Goal: Navigation & Orientation: Find specific page/section

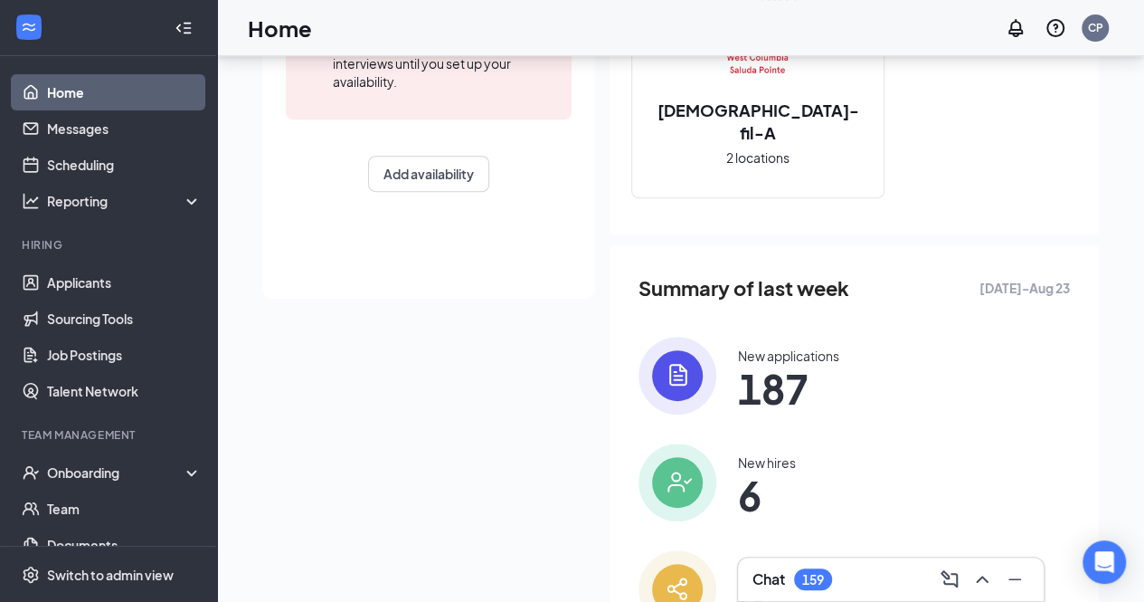
scroll to position [406, 0]
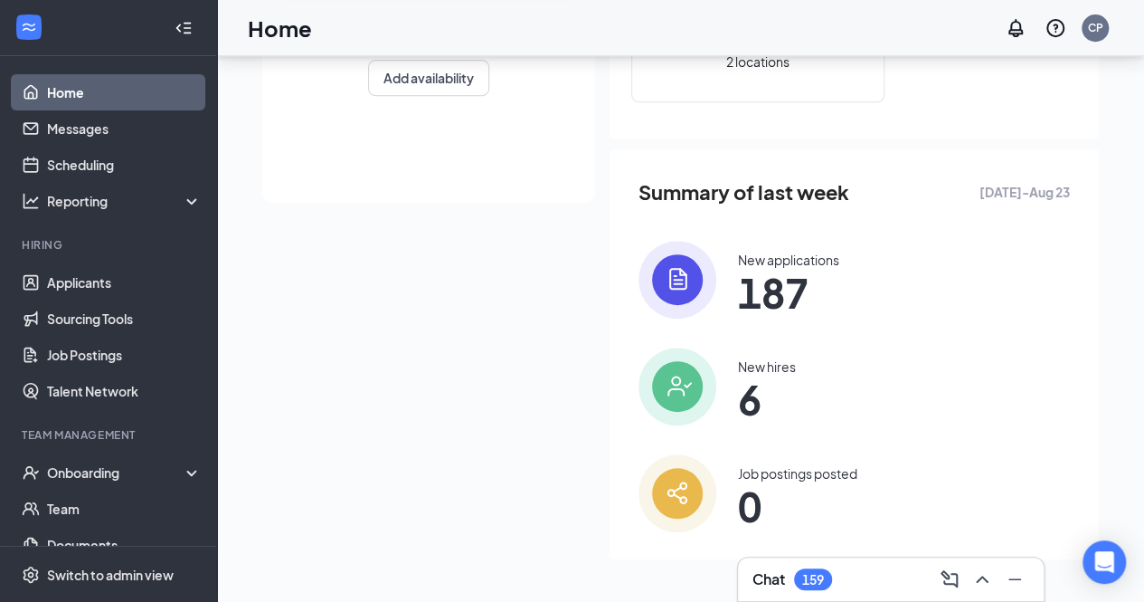
click at [746, 401] on span "6" at bounding box center [767, 399] width 58 height 33
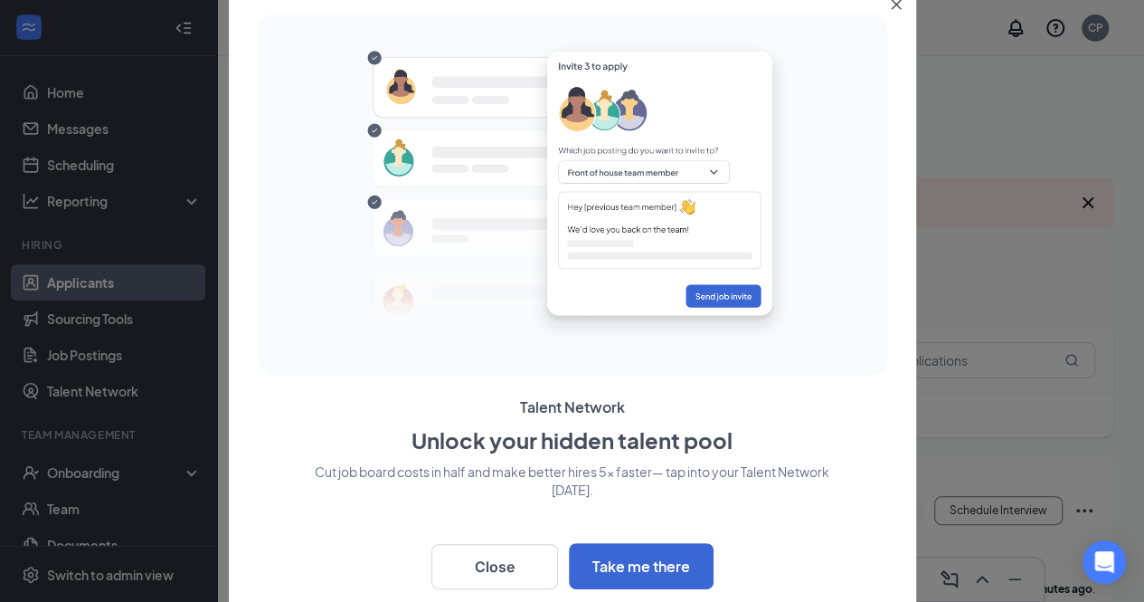
click at [896, 7] on icon "Close" at bounding box center [896, 4] width 11 height 11
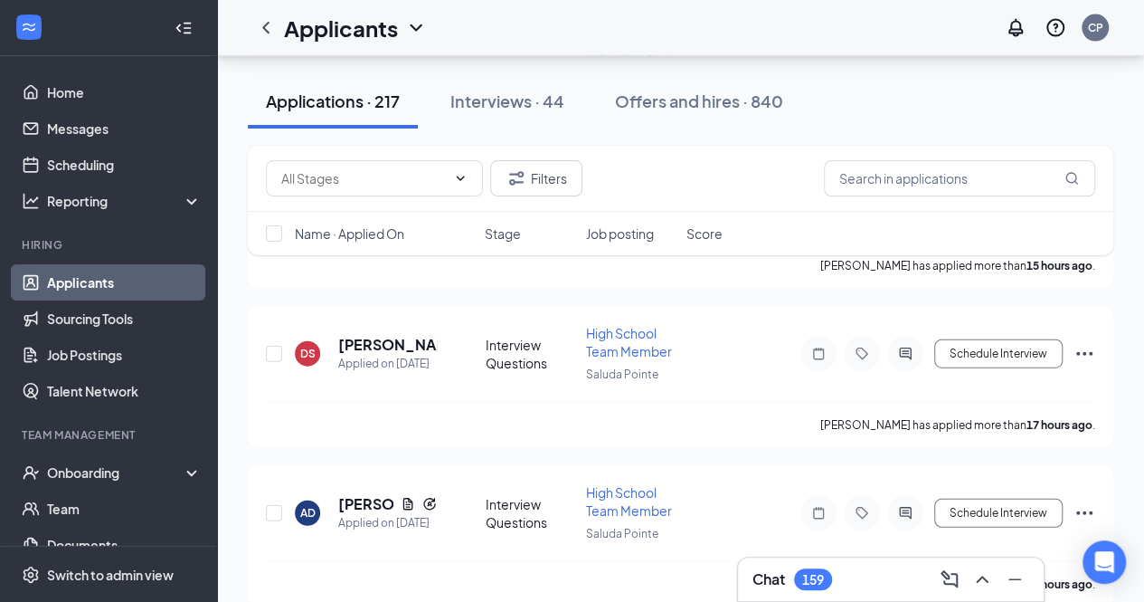
scroll to position [2080, 0]
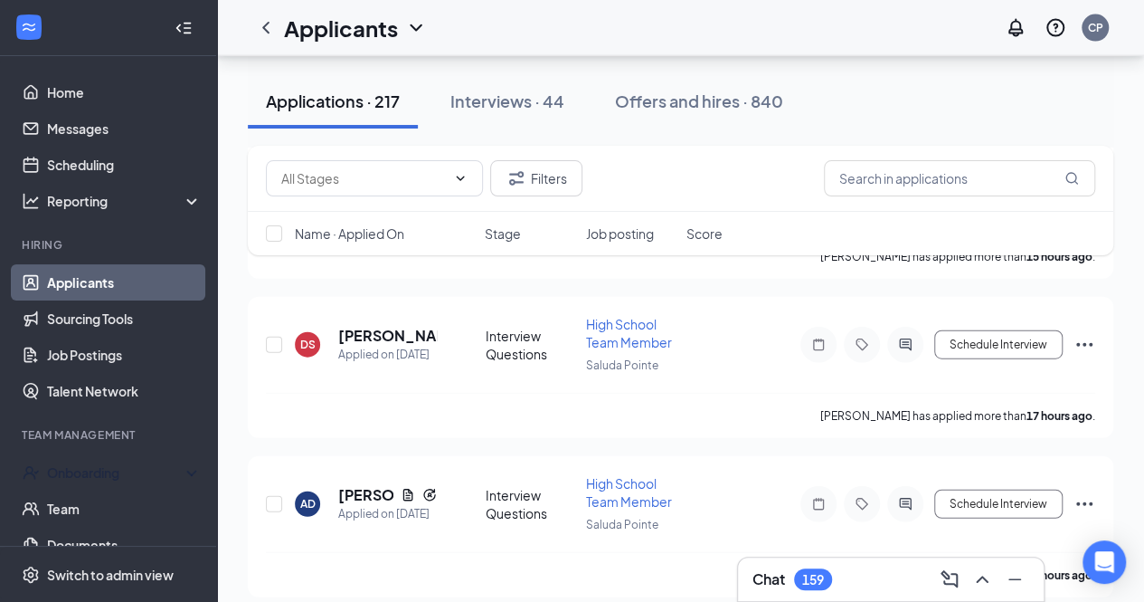
click at [114, 461] on div "Onboarding" at bounding box center [108, 472] width 217 height 36
click at [71, 464] on div "Onboarding" at bounding box center [116, 472] width 139 height 18
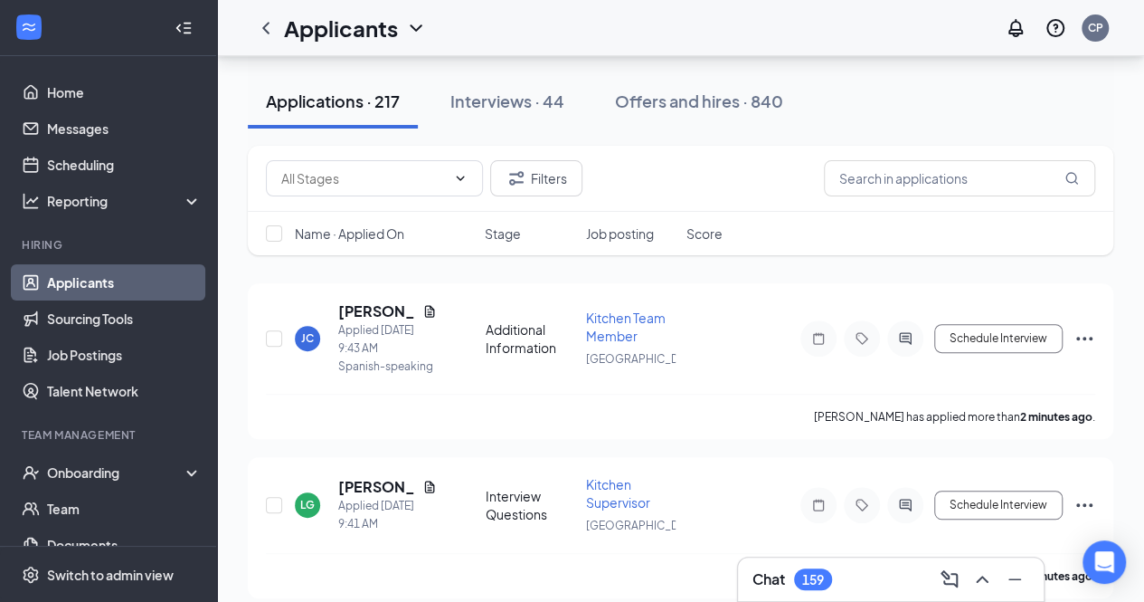
scroll to position [159, 0]
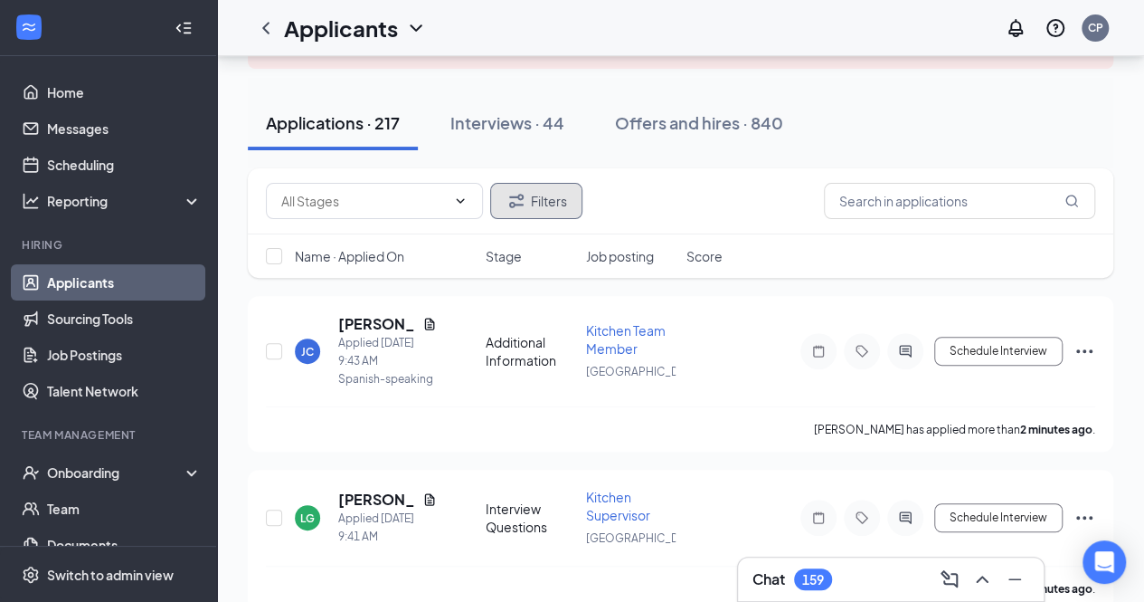
click at [548, 205] on button "Filters" at bounding box center [536, 201] width 92 height 36
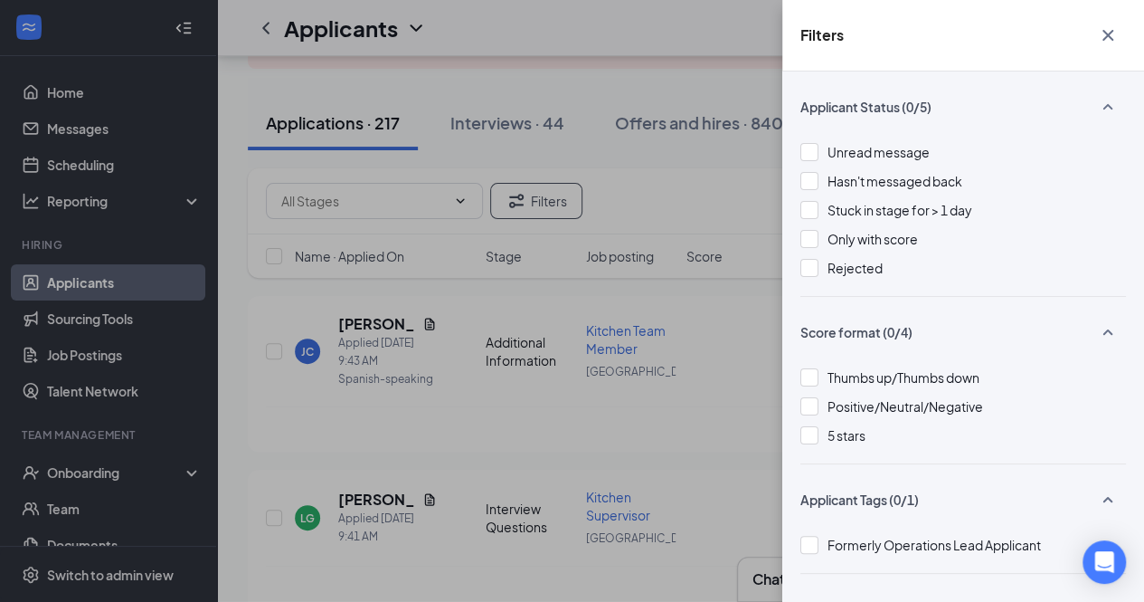
click at [197, 159] on div "Filters Applicant Status (0/5) Unread message Hasn't messaged back Stuck in sta…" at bounding box center [572, 301] width 1144 height 602
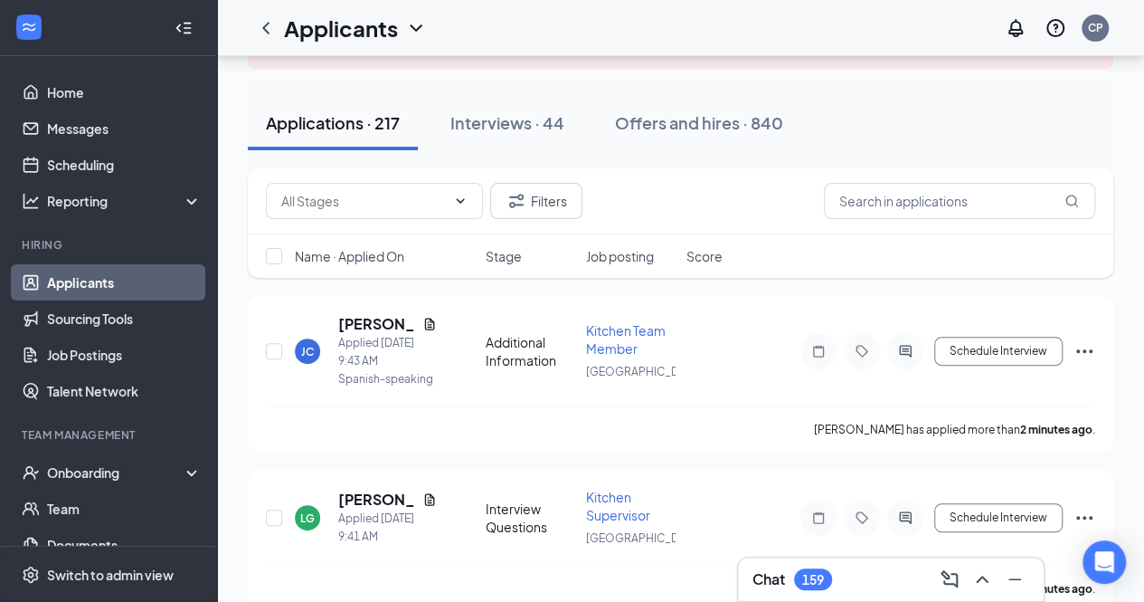
click at [258, 28] on icon "ChevronLeft" at bounding box center [266, 28] width 22 height 22
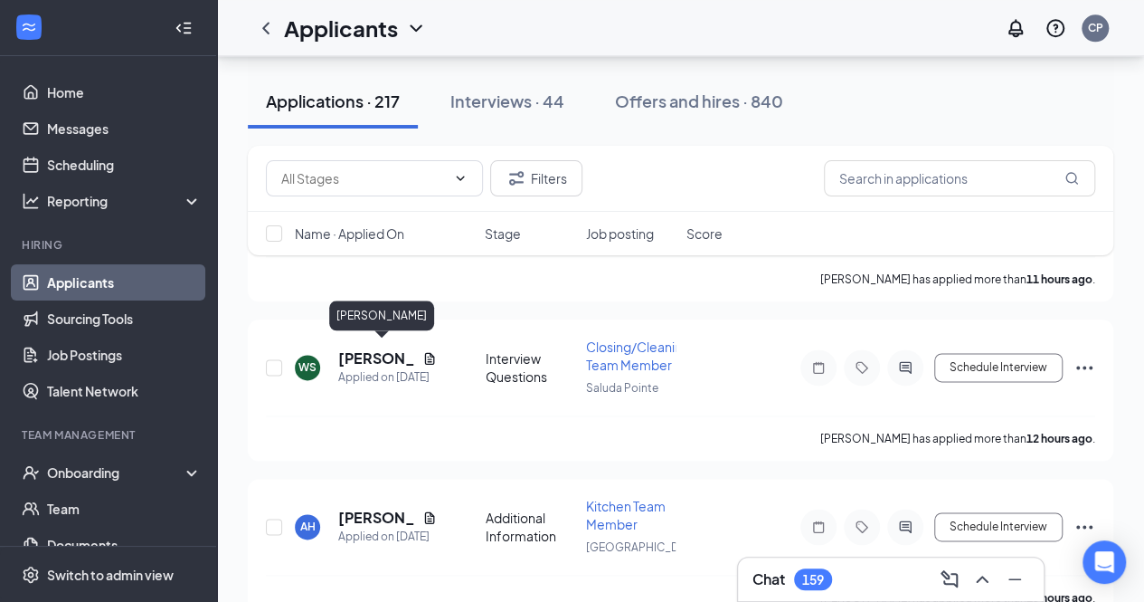
scroll to position [908, 0]
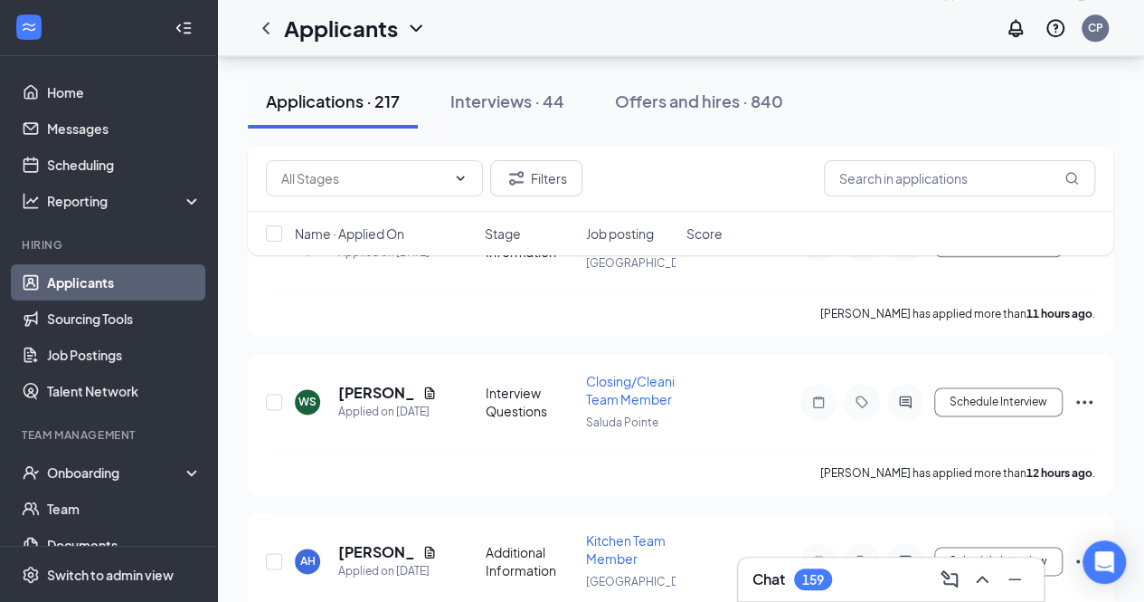
click at [266, 24] on icon "ChevronLeft" at bounding box center [265, 28] width 7 height 12
click at [72, 103] on link "Home" at bounding box center [124, 92] width 155 height 36
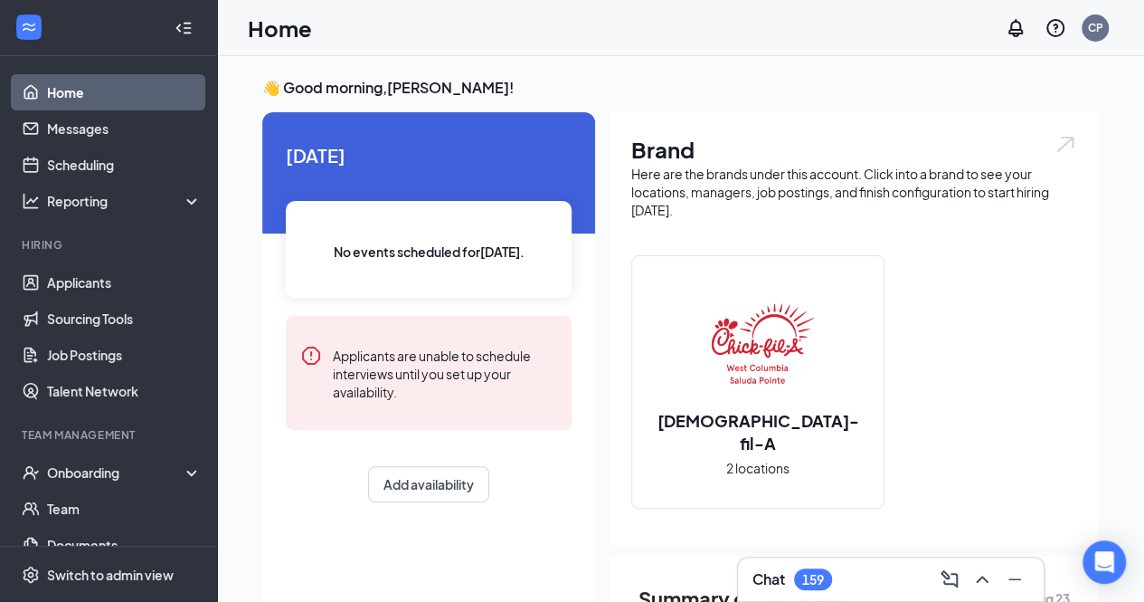
click at [580, 62] on div "👋 Good morning, [PERSON_NAME] ! [DATE] No events scheduled for [DATE] . Applica…" at bounding box center [680, 532] width 927 height 953
click at [380, 35] on div "Home CP" at bounding box center [680, 28] width 927 height 56
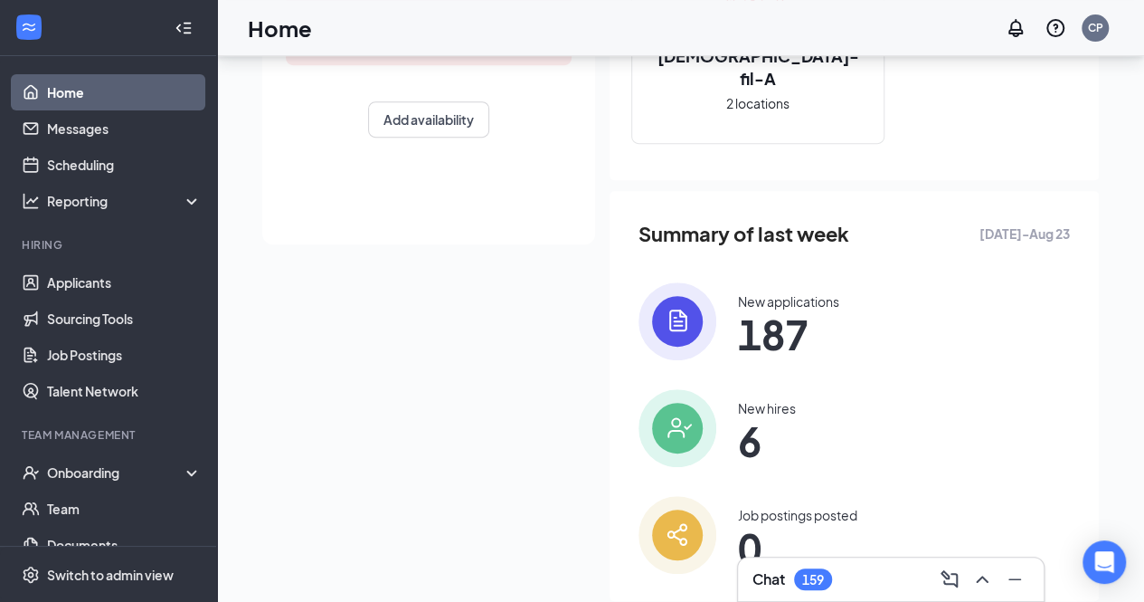
scroll to position [406, 0]
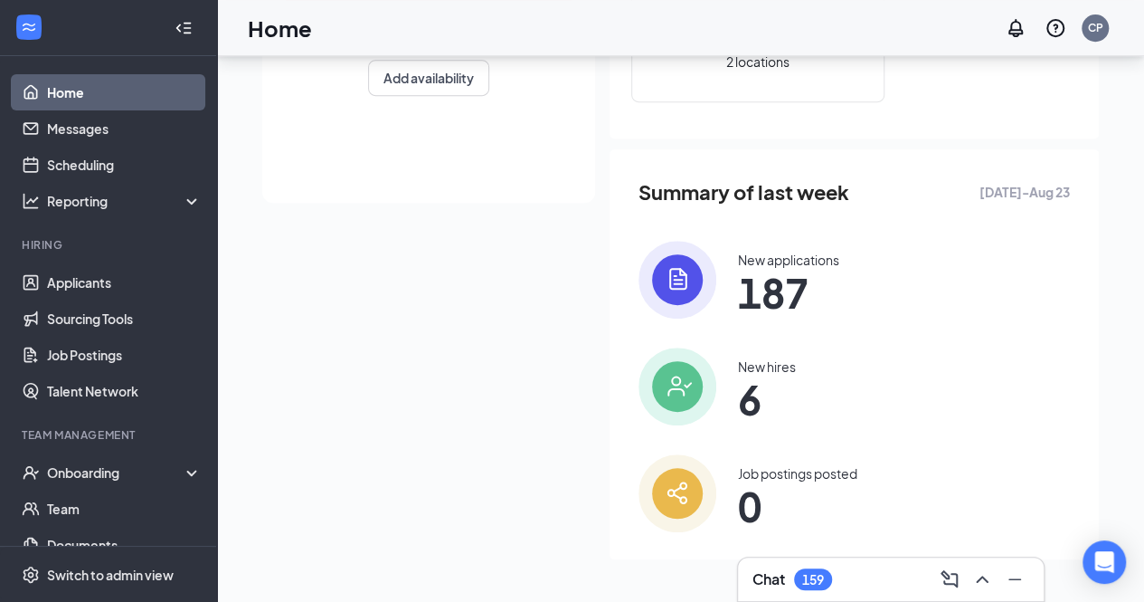
click at [668, 395] on img at bounding box center [678, 386] width 78 height 78
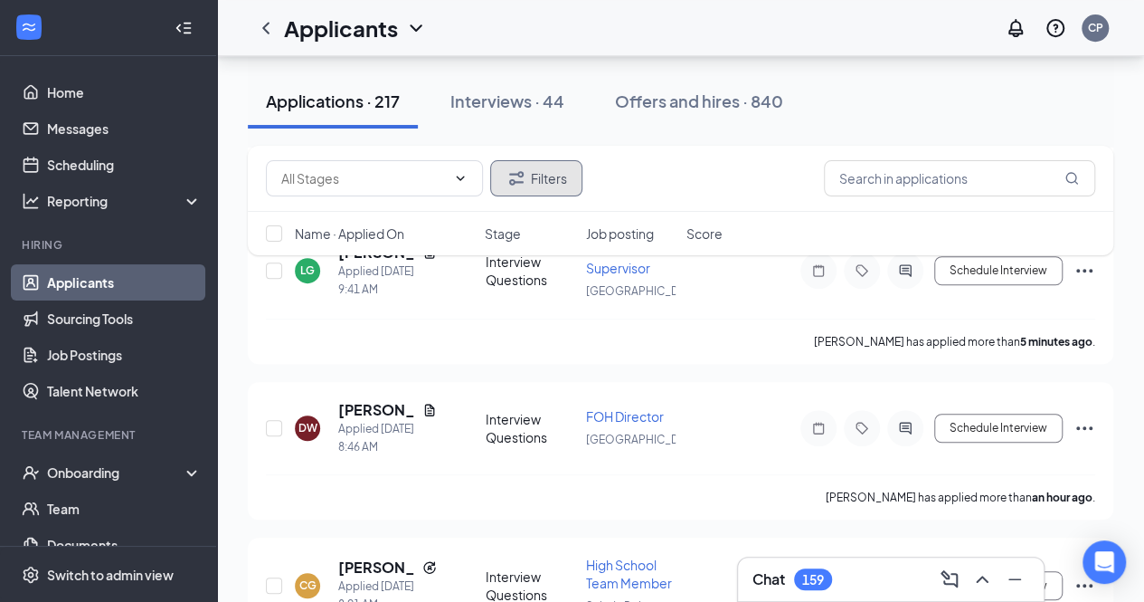
click at [536, 189] on button "Filters" at bounding box center [536, 178] width 92 height 36
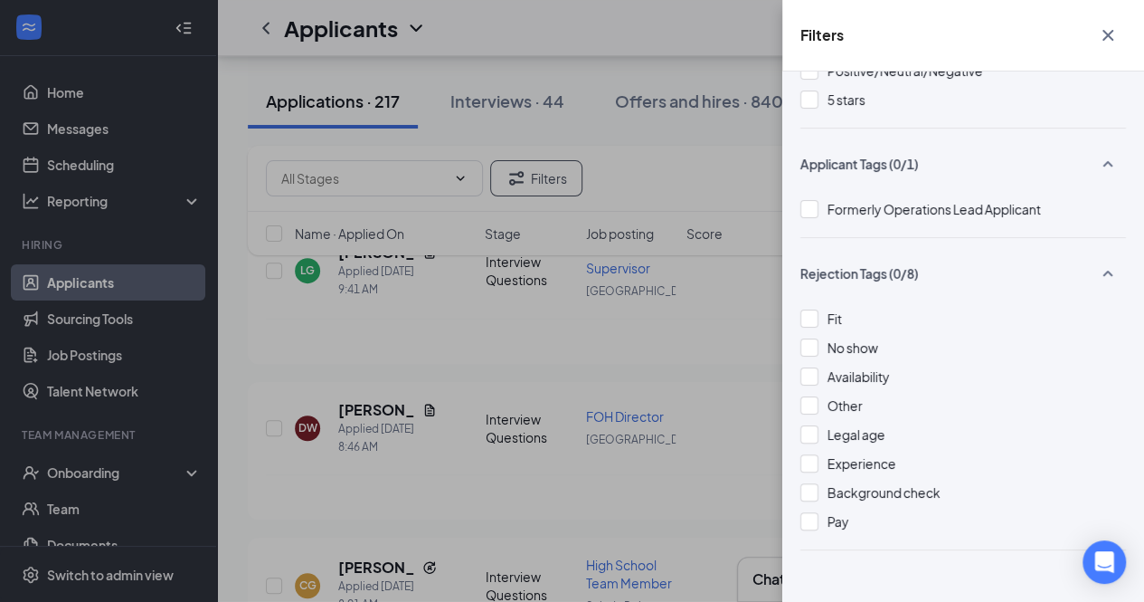
scroll to position [337, 0]
click at [248, 142] on div "Filters Applicant Status (0/5) Unread message Hasn't messaged back Stuck in sta…" at bounding box center [572, 301] width 1144 height 602
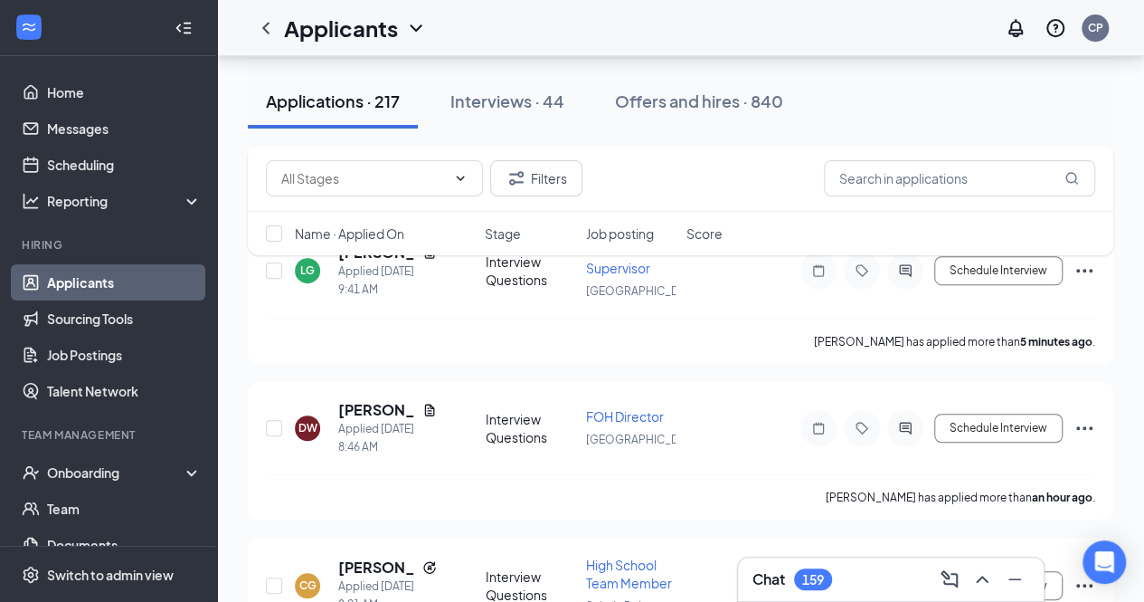
click at [101, 277] on link "Applicants" at bounding box center [124, 282] width 155 height 36
click at [262, 30] on icon "ChevronLeft" at bounding box center [266, 28] width 22 height 22
click at [64, 89] on link "Home" at bounding box center [124, 92] width 155 height 36
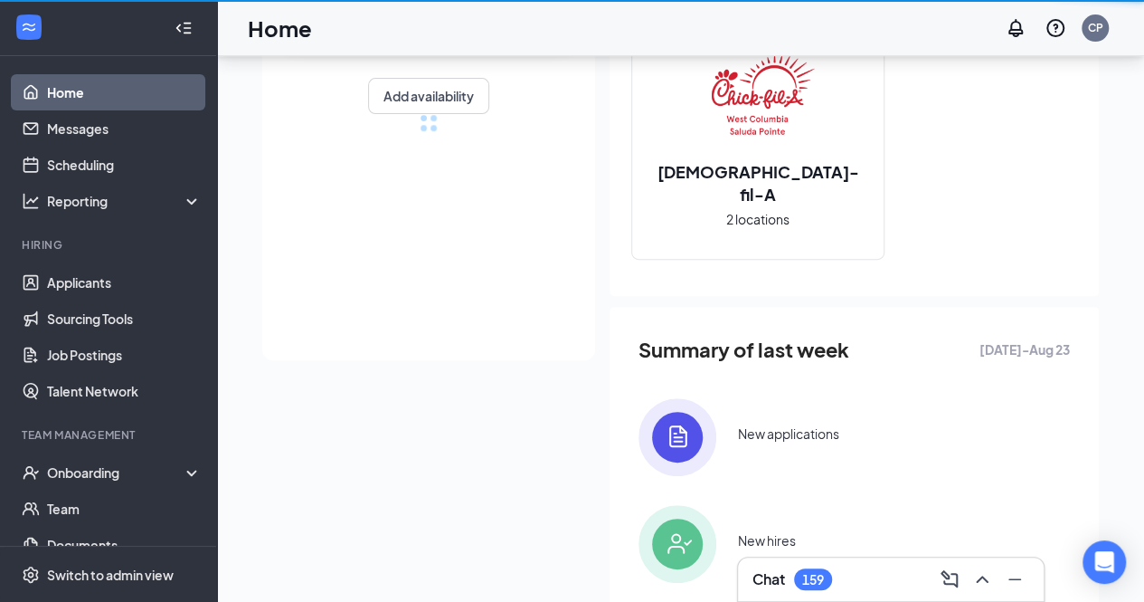
scroll to position [406, 0]
